Goal: Task Accomplishment & Management: Complete application form

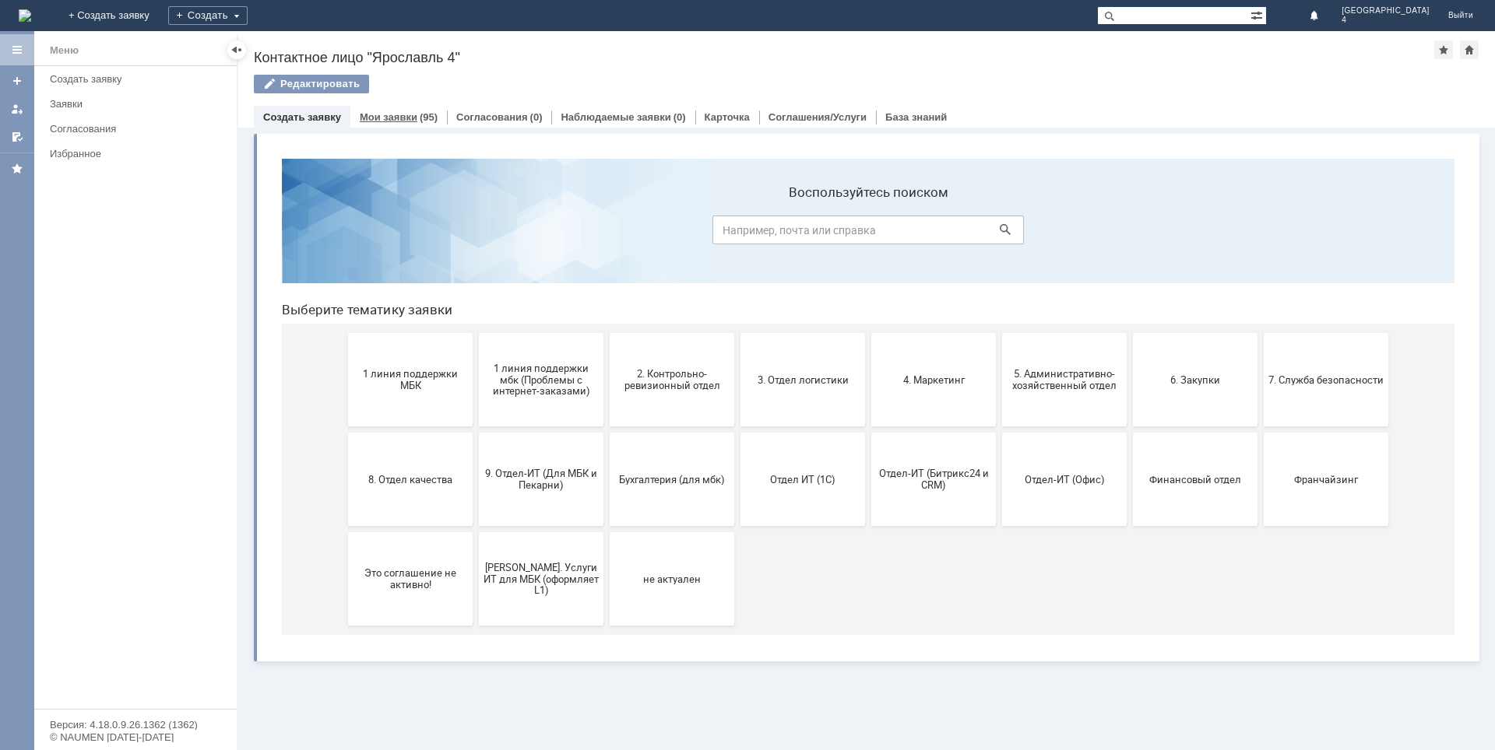
click at [408, 116] on link "Мои заявки" at bounding box center [389, 117] width 58 height 12
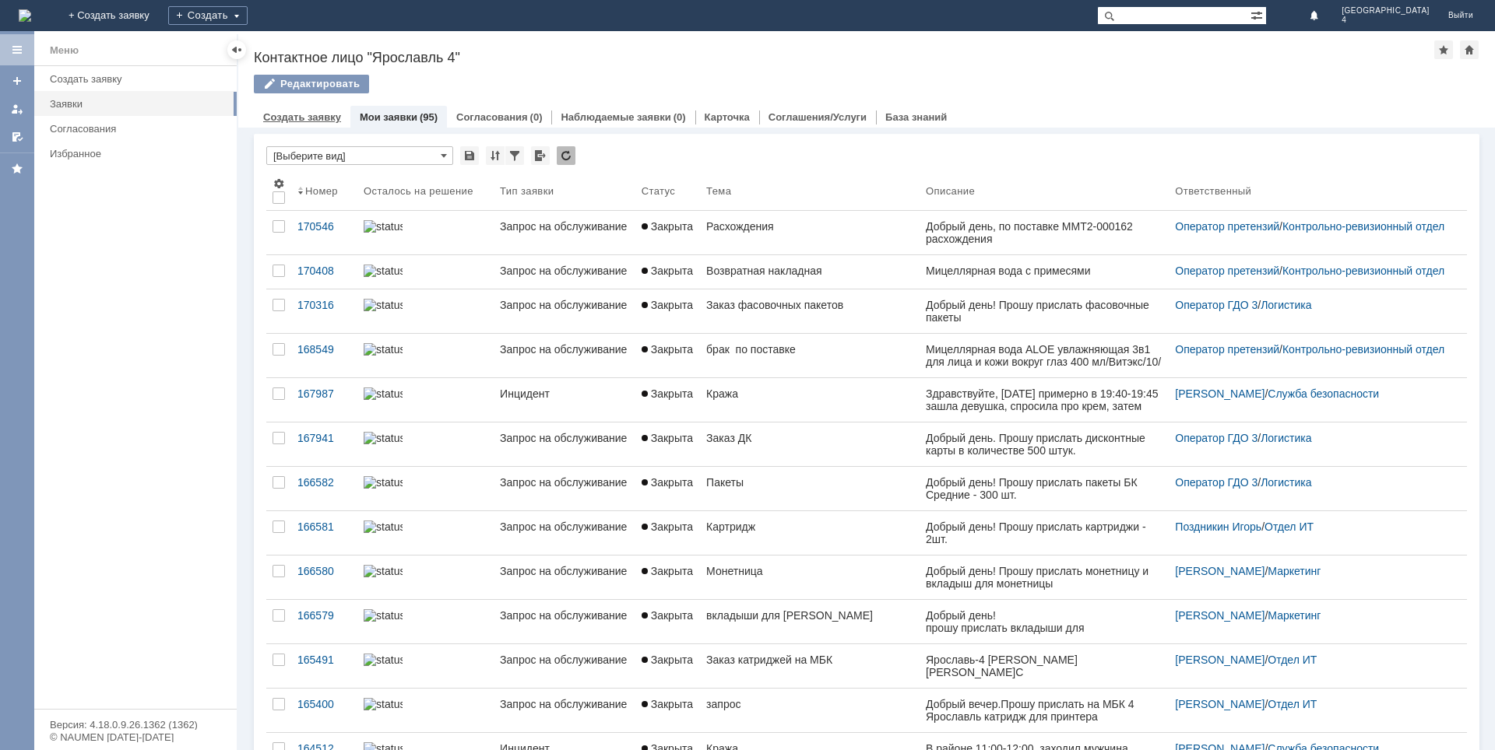
click at [307, 116] on link "Создать заявку" at bounding box center [302, 117] width 78 height 12
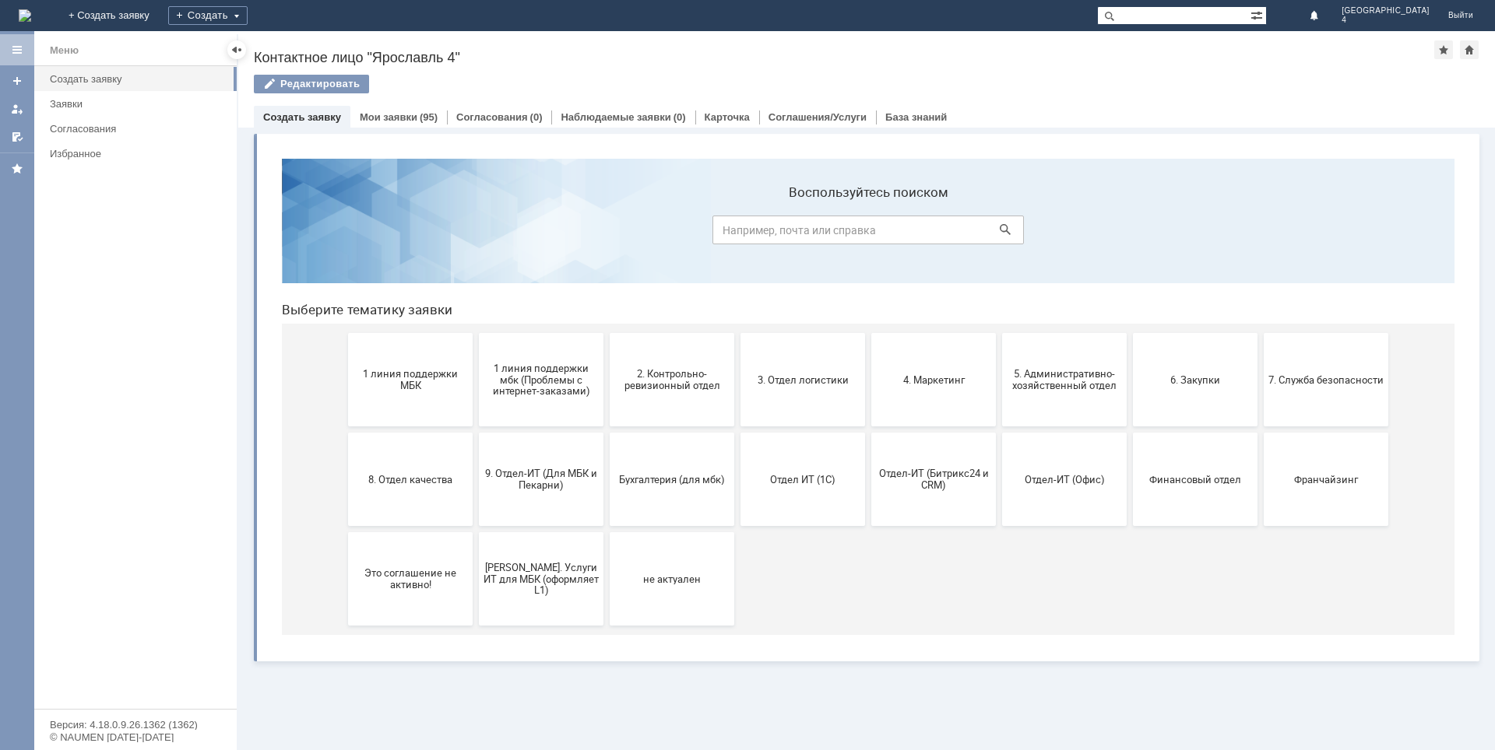
click at [286, 111] on div "Создать заявку" at bounding box center [302, 117] width 97 height 23
click at [286, 113] on link "Создать заявку" at bounding box center [302, 117] width 78 height 12
click at [299, 117] on link "Создать заявку" at bounding box center [302, 117] width 78 height 12
click at [298, 87] on div "Редактировать" at bounding box center [311, 84] width 115 height 19
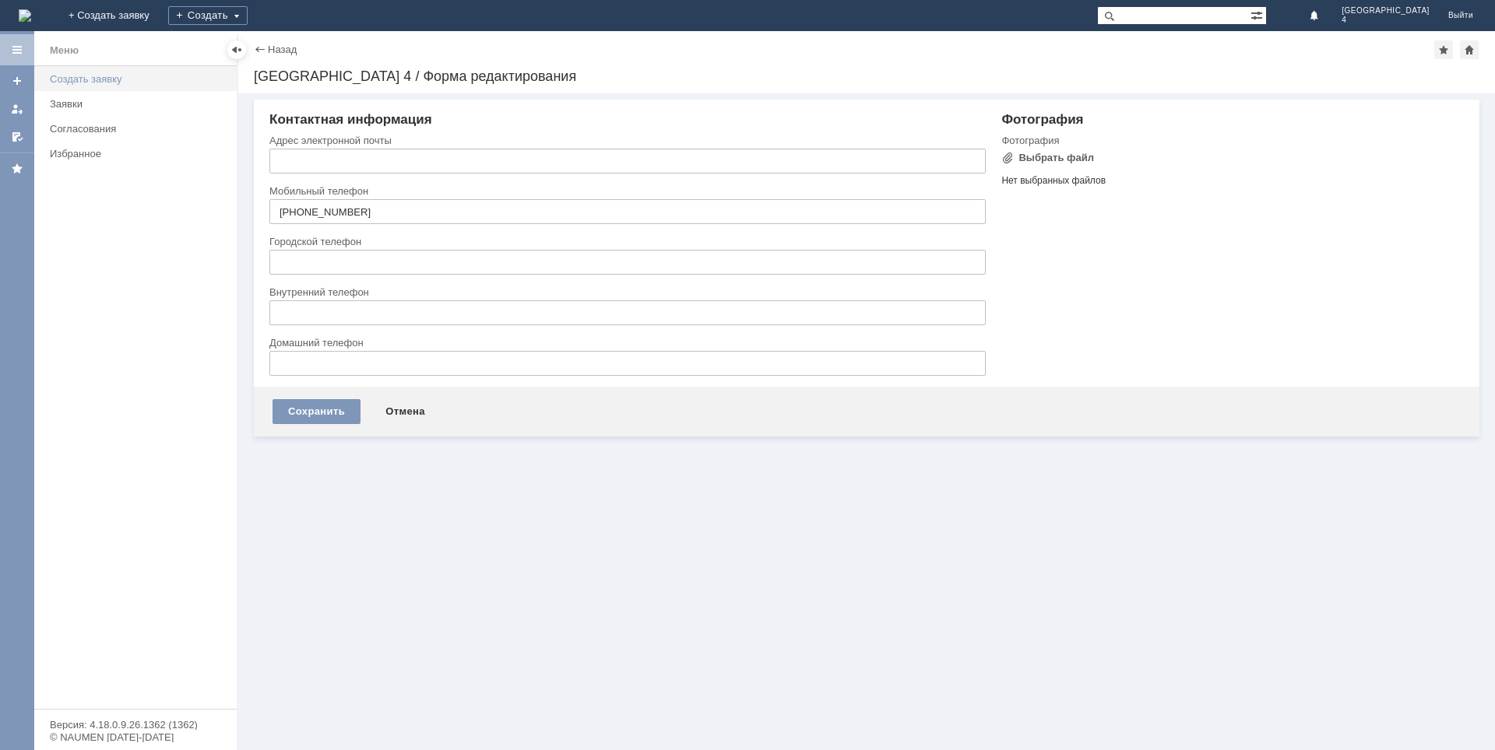
type input "[EMAIL_ADDRESS][DOMAIN_NAME]"
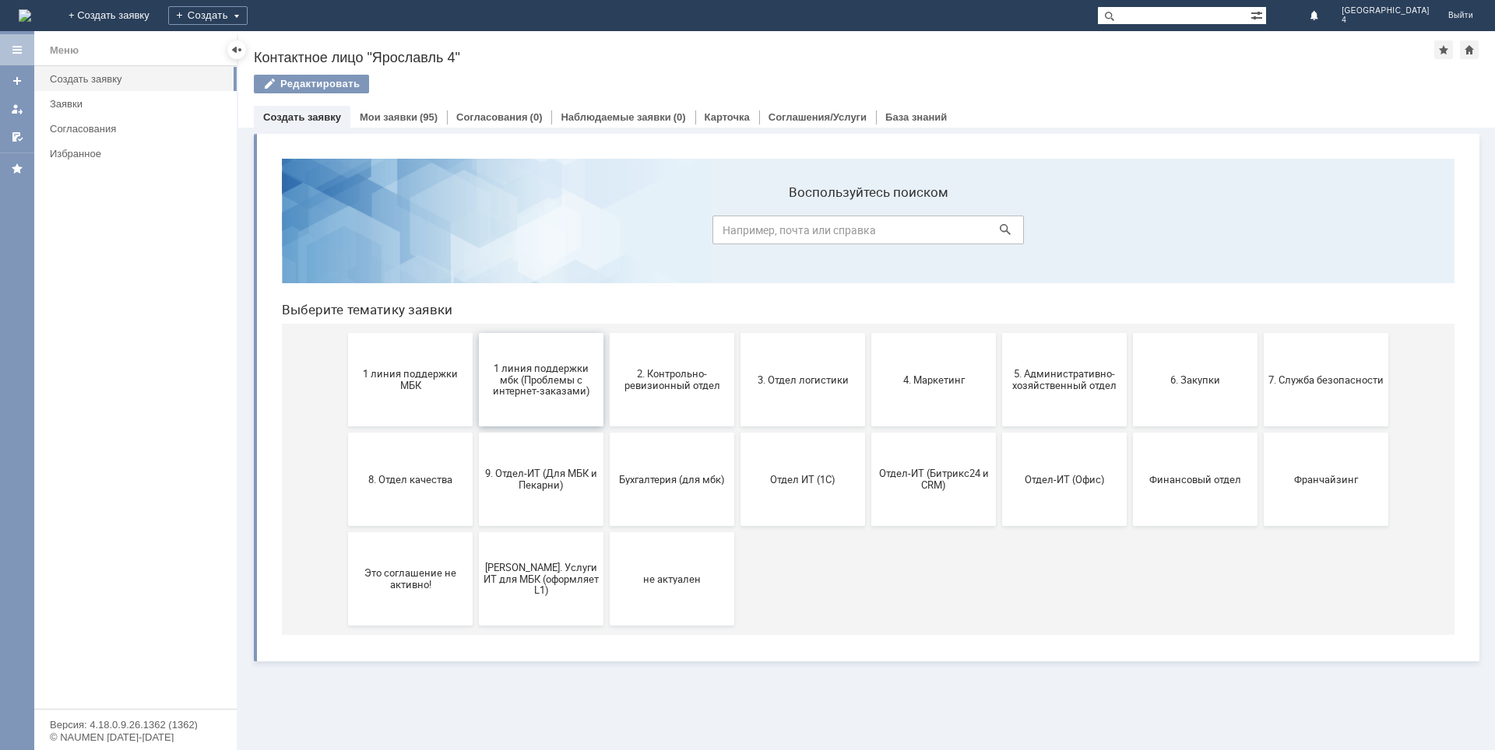
click at [550, 389] on span "1 линия поддержки мбк (Проблемы с интернет-заказами)" at bounding box center [540, 379] width 115 height 35
click at [397, 387] on span "1 линия поддержки МБК" at bounding box center [410, 379] width 115 height 23
click at [650, 397] on button "2. Контрольно-ревизионный отдел" at bounding box center [672, 379] width 125 height 93
click at [805, 385] on span "3. Отдел логистики" at bounding box center [802, 380] width 115 height 12
click at [1016, 393] on button "5. Административно-хозяйственный отдел" at bounding box center [1064, 379] width 125 height 93
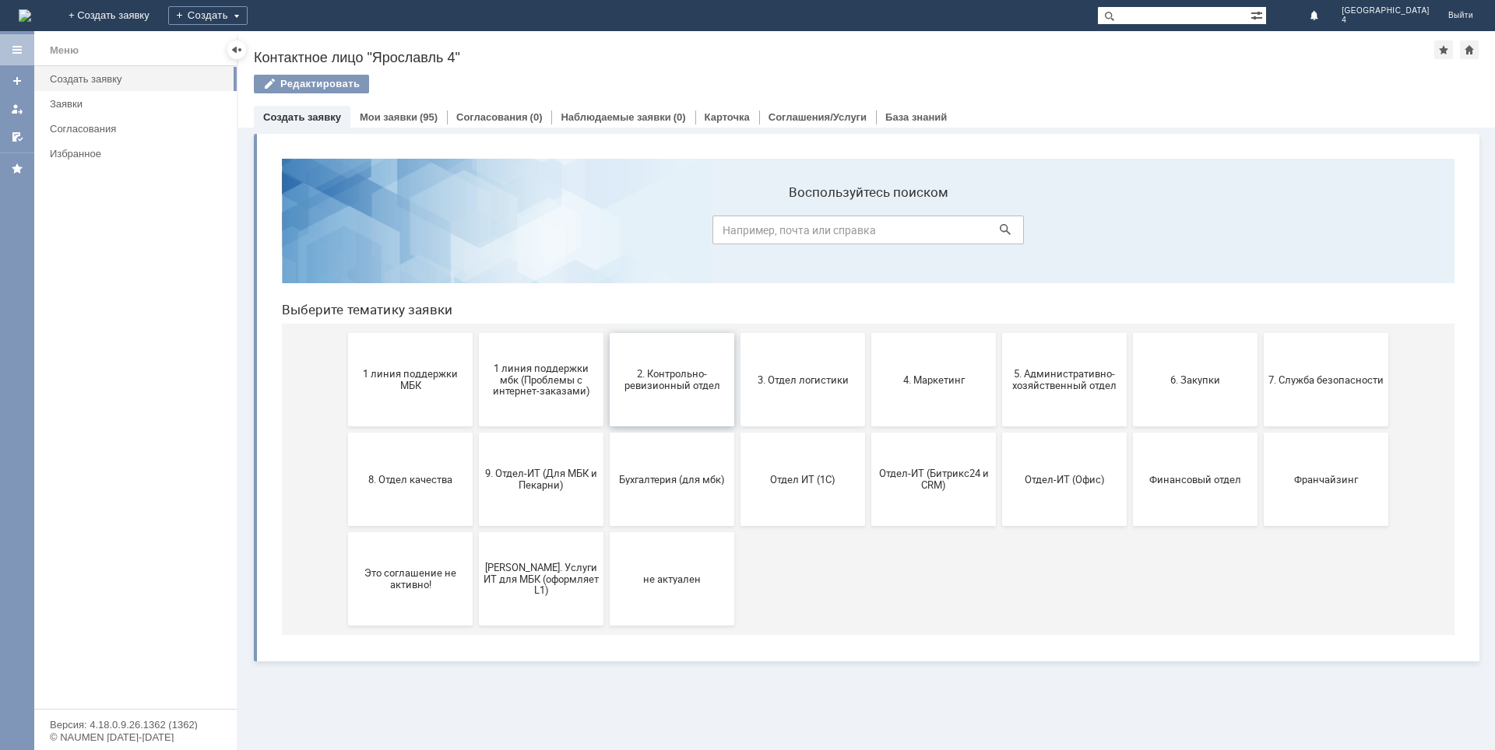
click at [675, 383] on span "2. Контрольно-ревизионный отдел" at bounding box center [671, 379] width 115 height 23
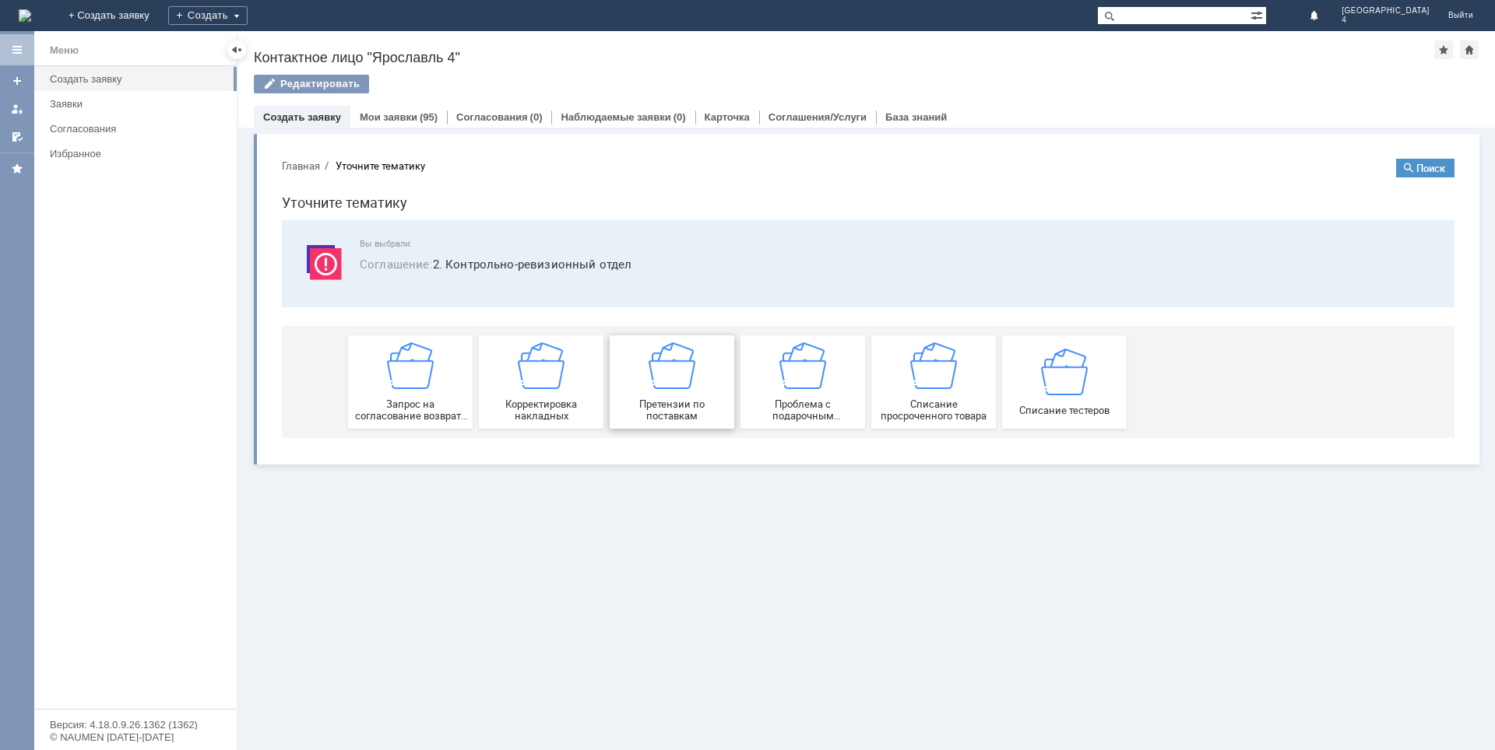
click at [662, 396] on div "Претензии по поставкам" at bounding box center [671, 382] width 115 height 79
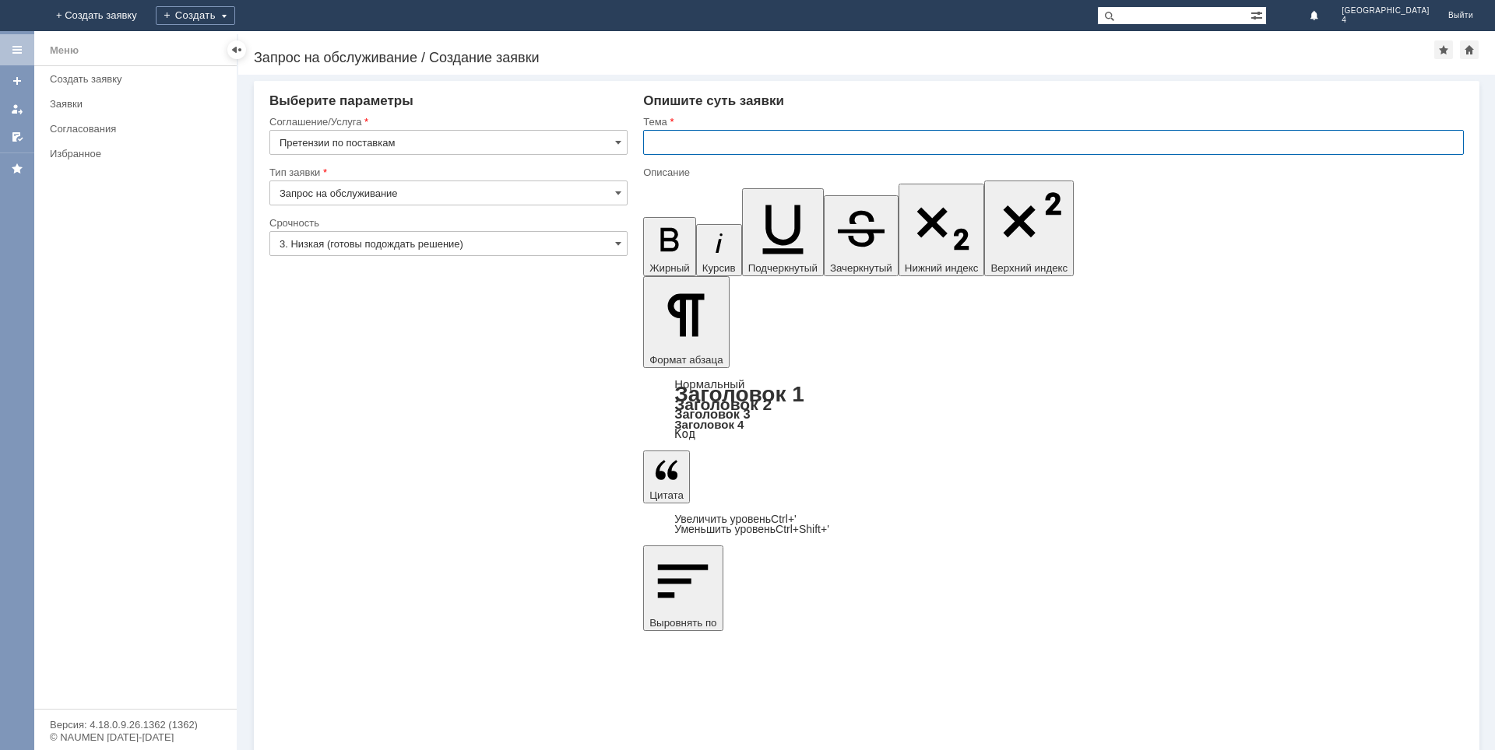
click at [676, 140] on input "text" at bounding box center [1053, 142] width 821 height 25
type input "Поставка товара."
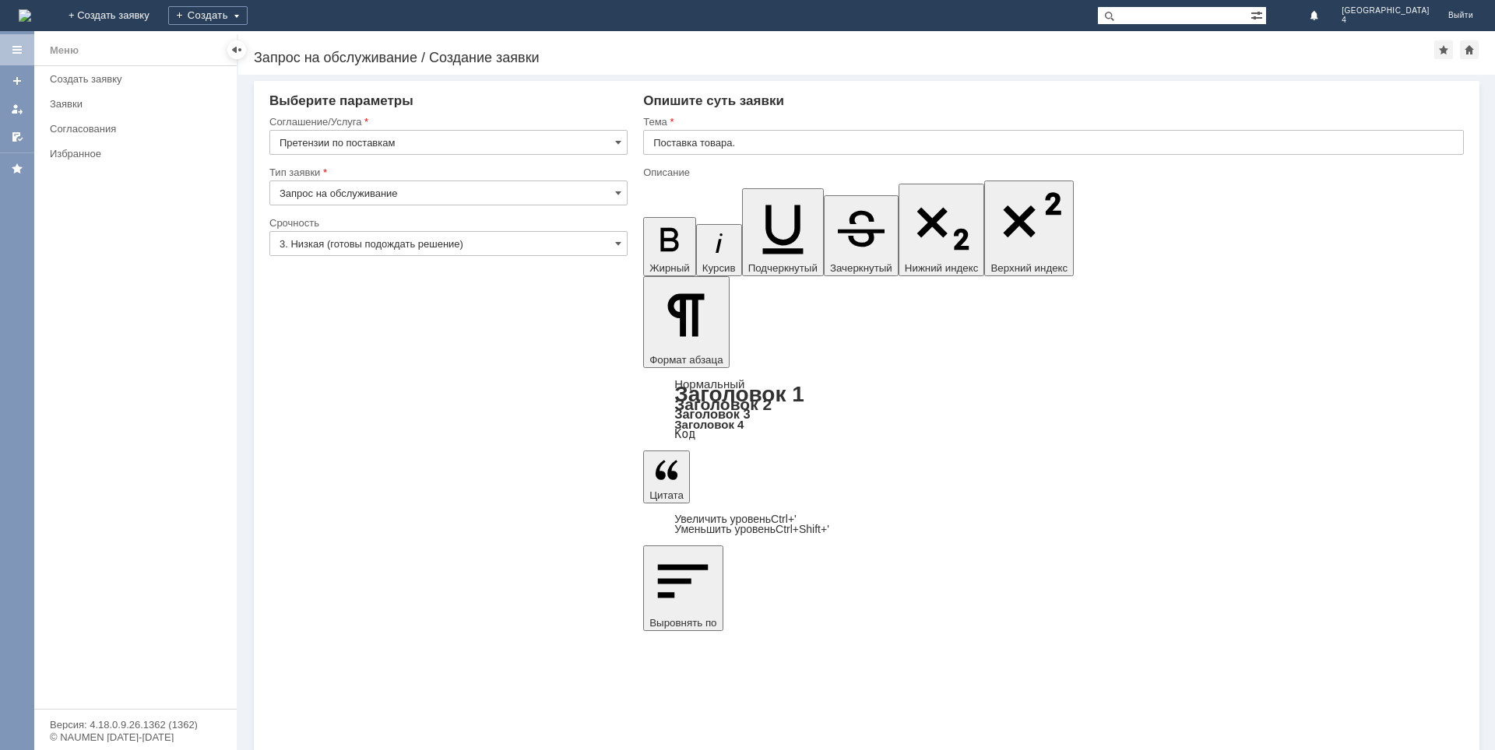
click at [515, 148] on input "Претензии по поставкам" at bounding box center [448, 142] width 358 height 25
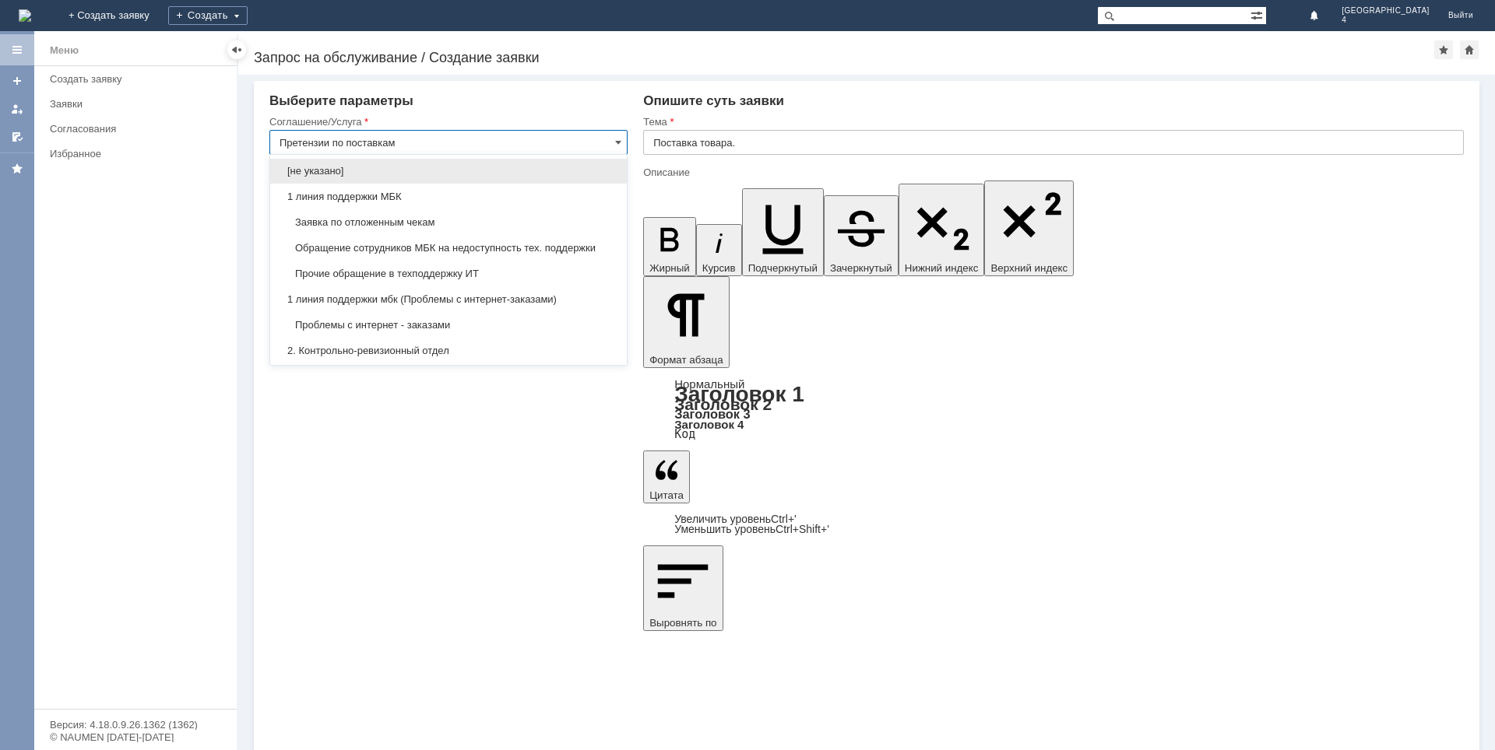
scroll to position [260, 0]
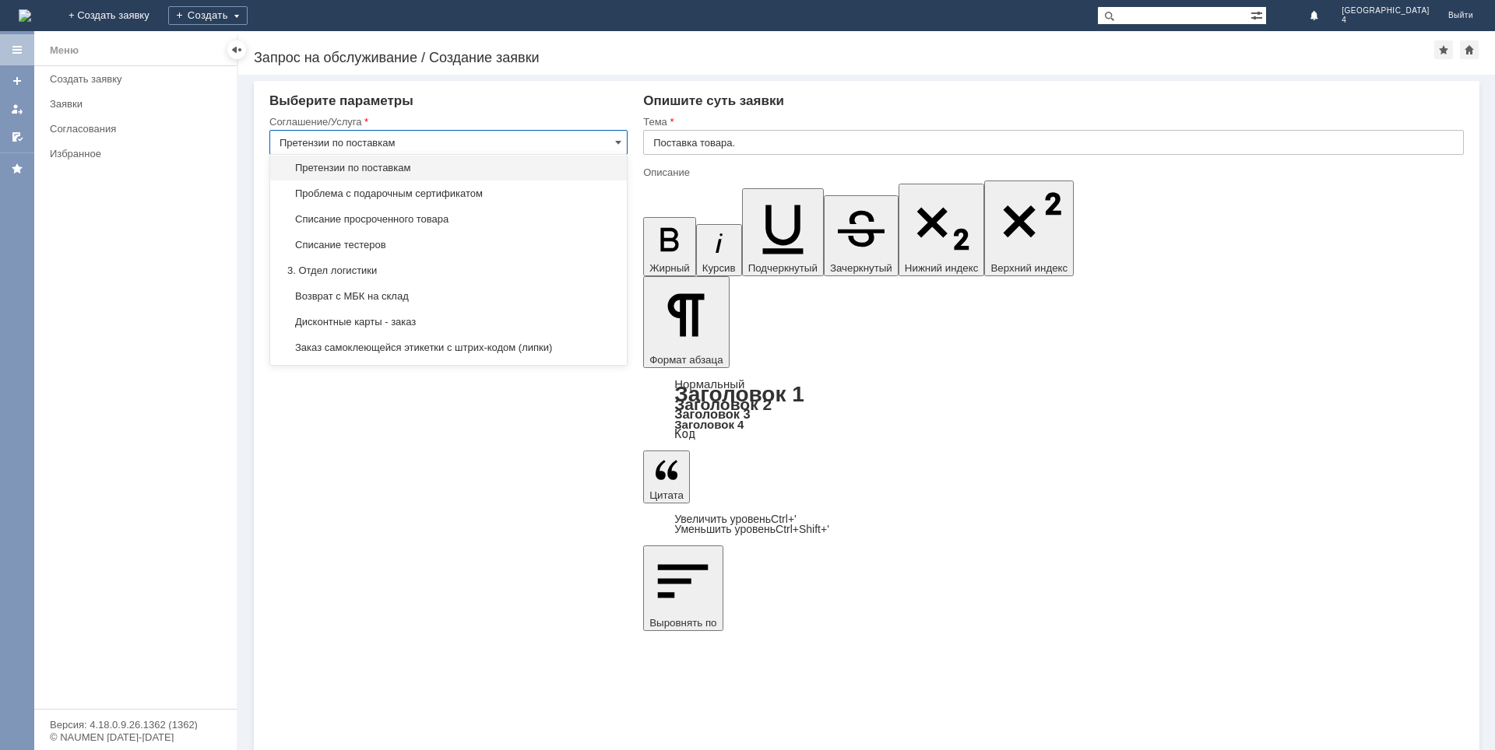
click at [561, 505] on div "Внимание! Выберите параметры Соглашение/Услуга Претензии по поставкам Тип заявк…" at bounding box center [866, 413] width 1256 height 676
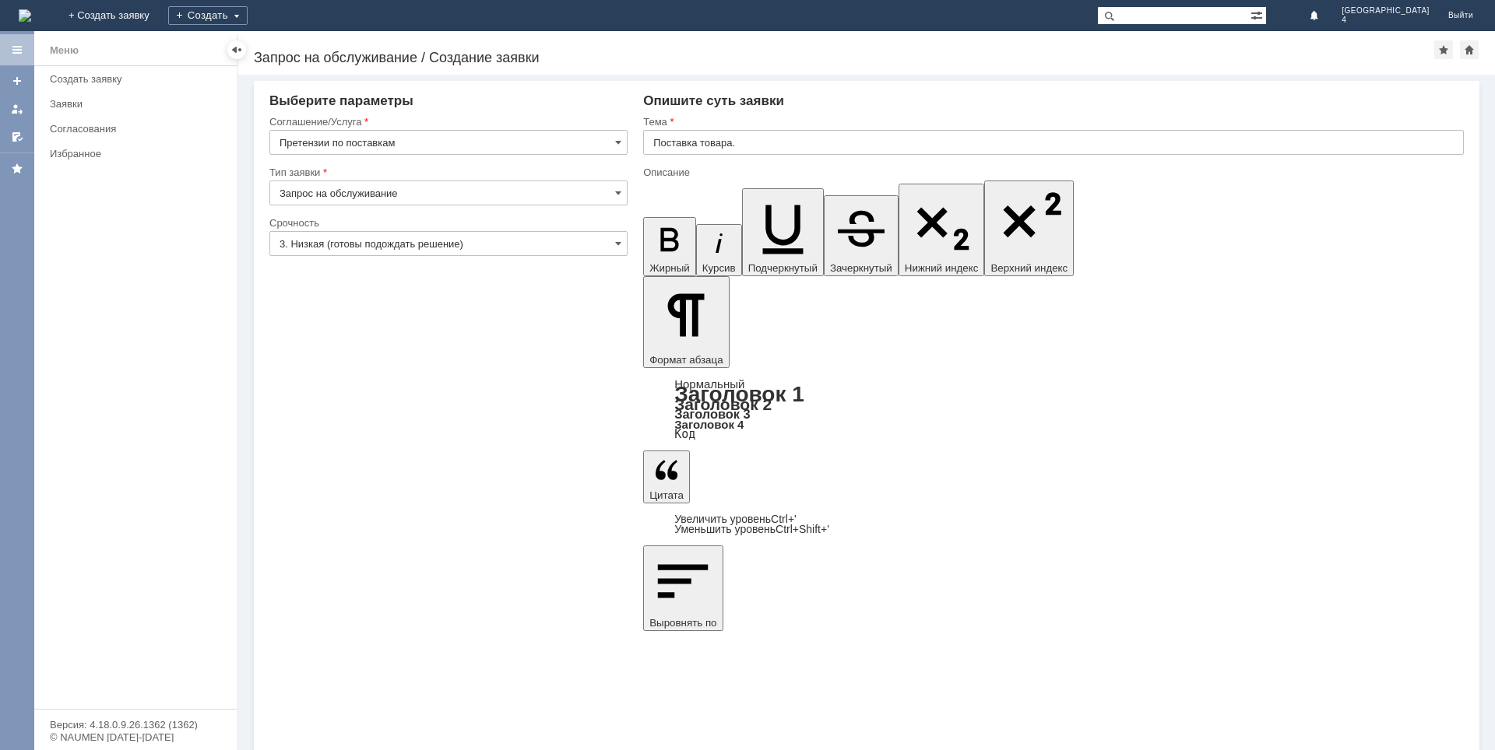
type input "Претензии по поставкам"
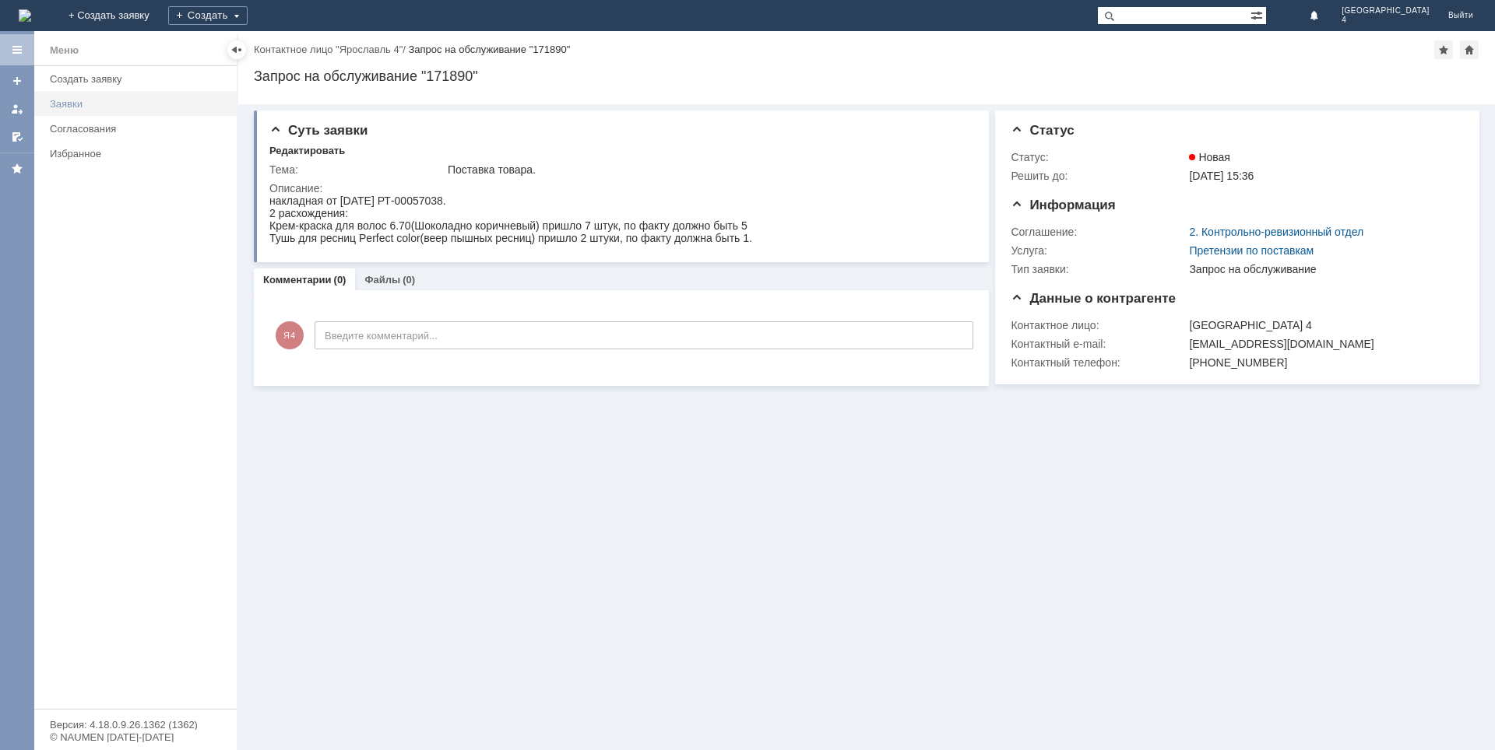
click at [56, 104] on div "Заявки" at bounding box center [138, 104] width 177 height 12
